Goal: Transaction & Acquisition: Book appointment/travel/reservation

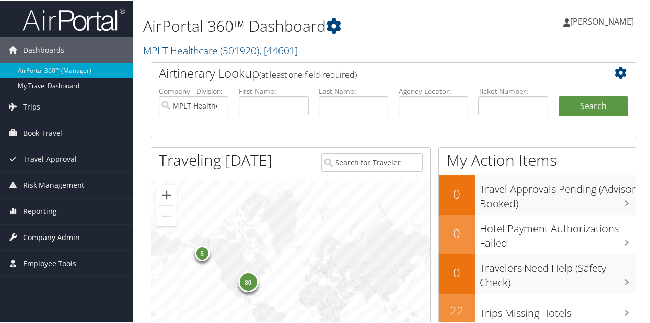
click at [55, 233] on span "Company Admin" at bounding box center [51, 236] width 57 height 26
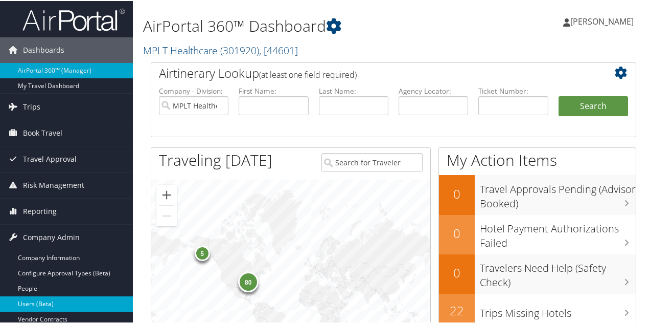
click at [54, 296] on link "Users (Beta)" at bounding box center [66, 302] width 133 height 15
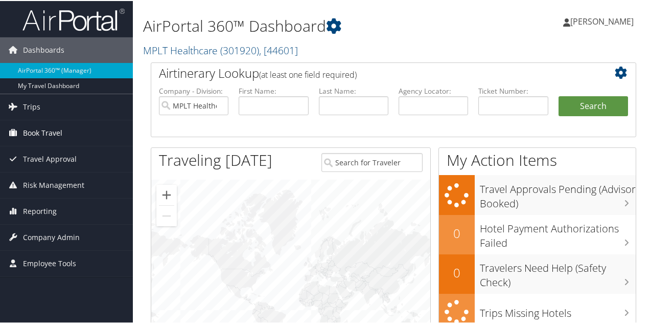
click at [57, 133] on span "Book Travel" at bounding box center [42, 132] width 39 height 26
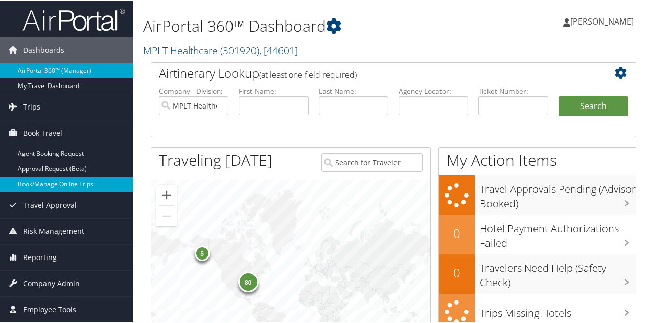
click at [82, 183] on link "Book/Manage Online Trips" at bounding box center [66, 182] width 133 height 15
